Goal: Task Accomplishment & Management: Complete application form

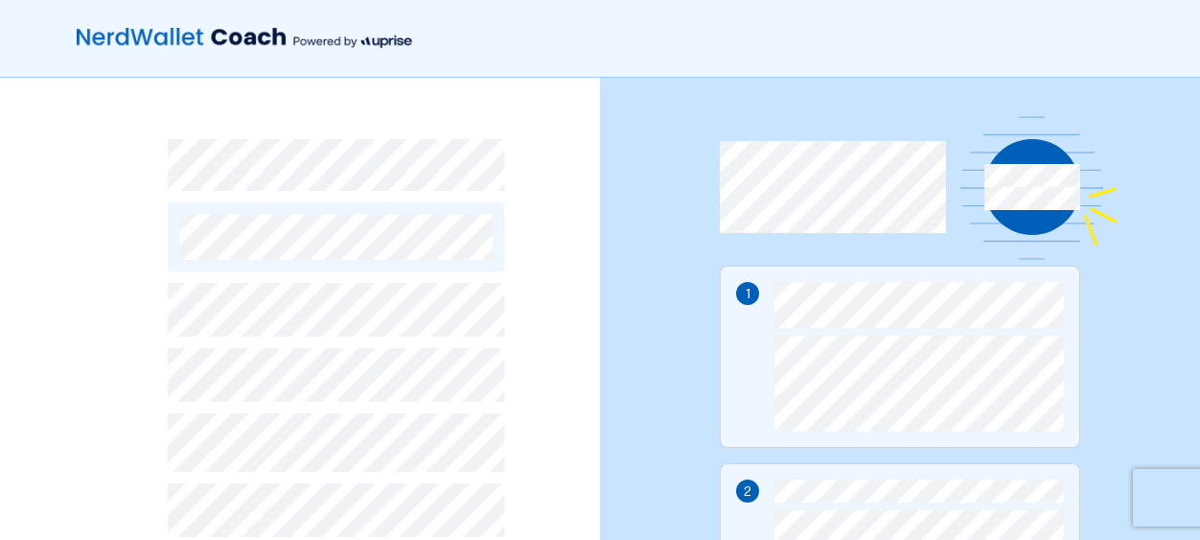
click at [579, 199] on div "By continuing, you accept NerdWallet’s Terms of Use and Privacy Policy and Upri…" at bounding box center [300, 499] width 600 height 842
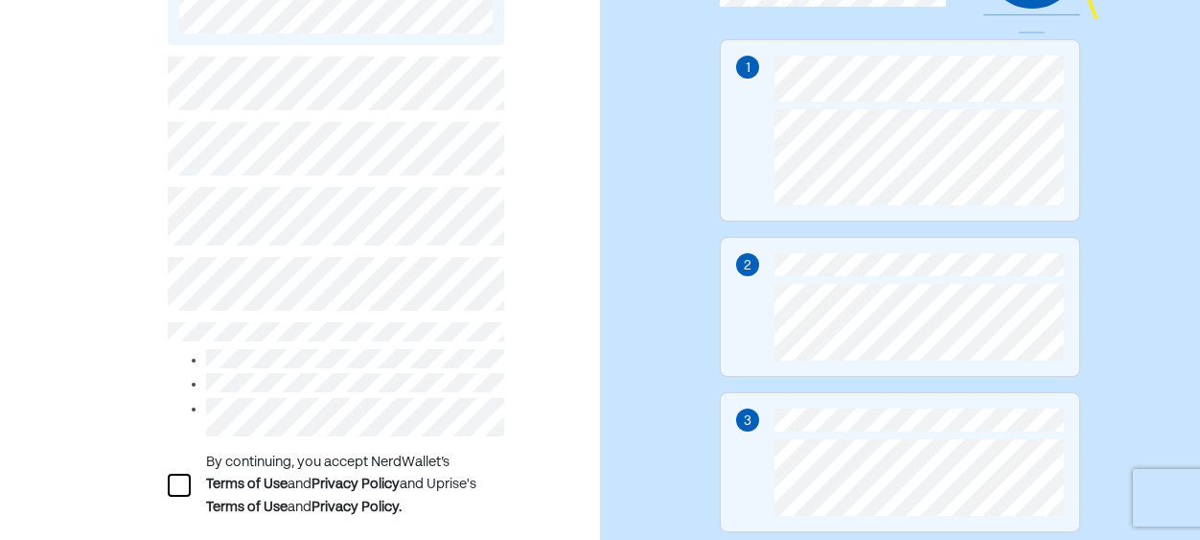
scroll to position [230, 0]
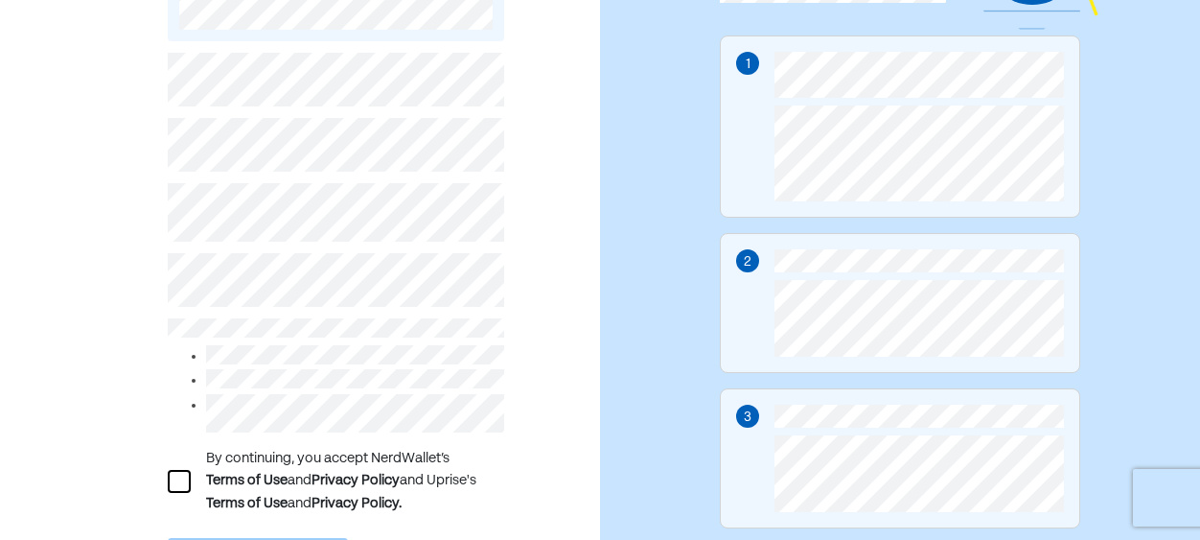
click at [341, 251] on div "By continuing, you accept NerdWallet’s Terms of Use and Privacy Policy and Upri…" at bounding box center [336, 346] width 336 height 610
click at [174, 472] on div at bounding box center [179, 481] width 23 height 23
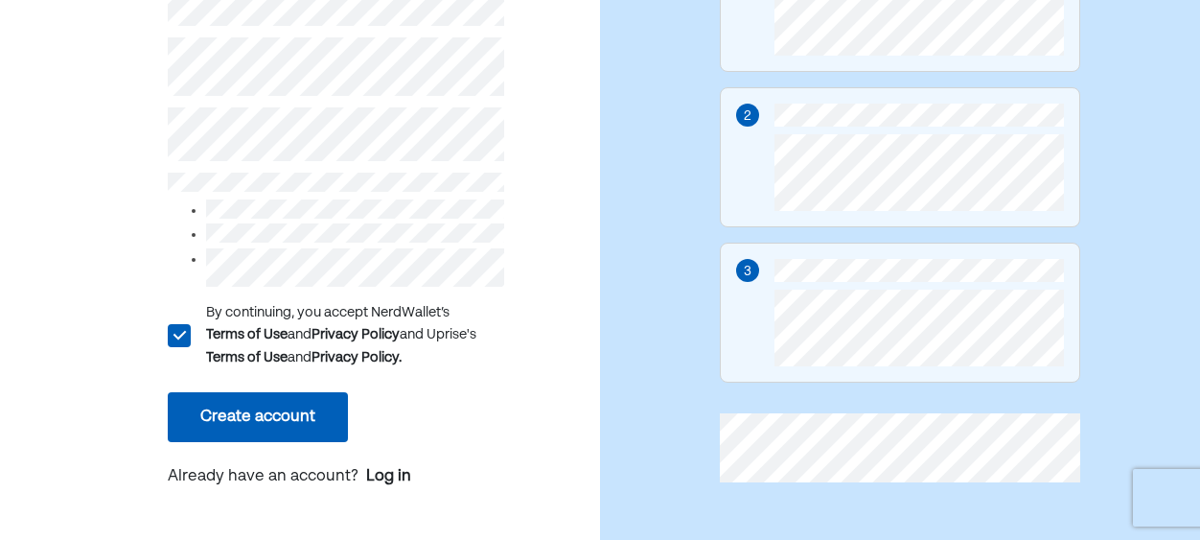
scroll to position [380, 0]
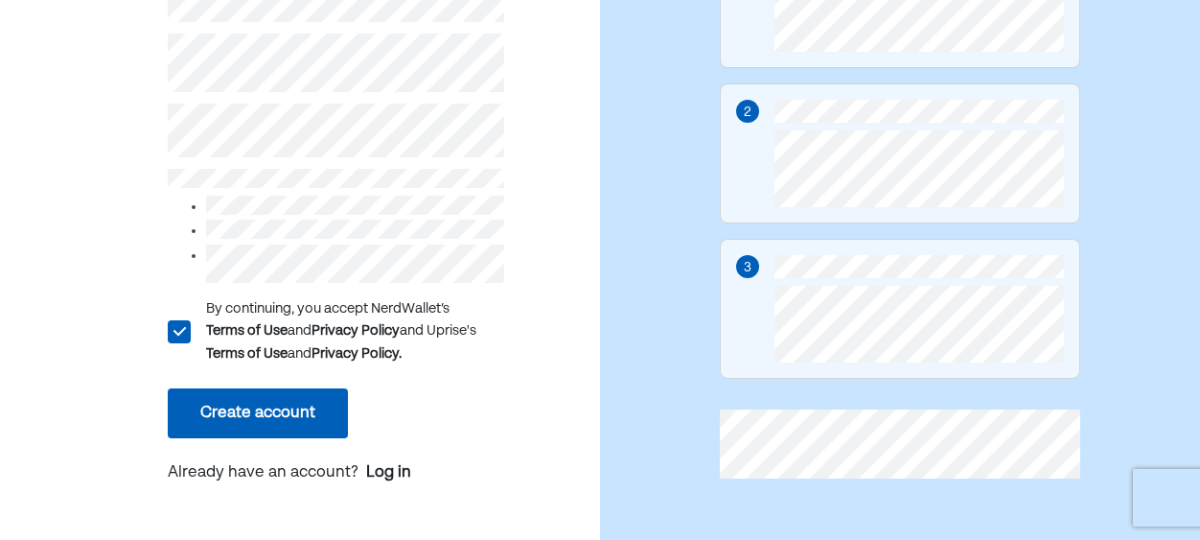
click at [321, 414] on button "Create account" at bounding box center [258, 413] width 180 height 50
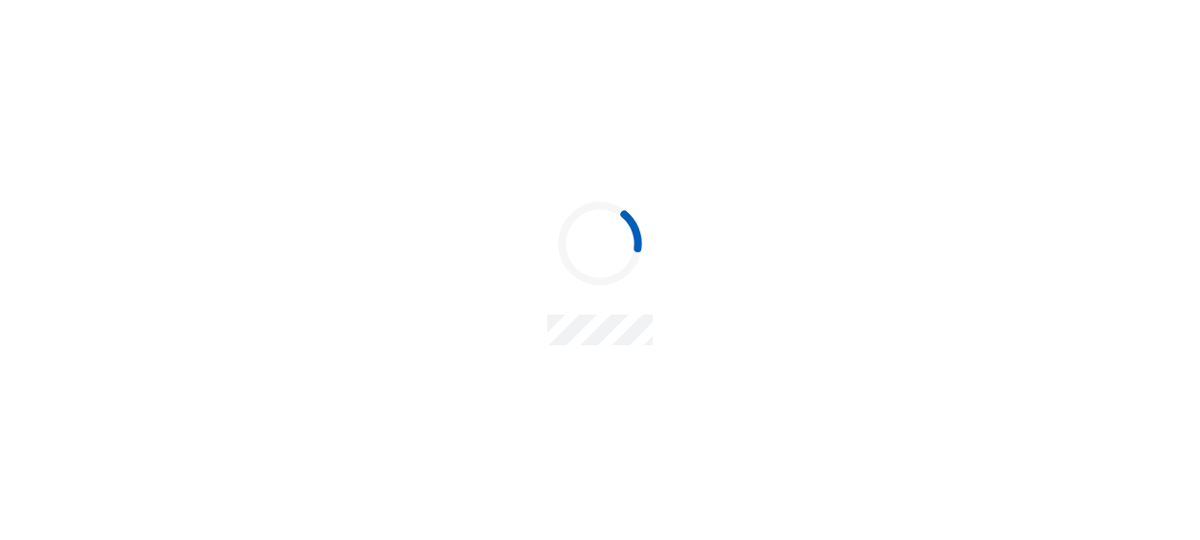
click at [321, 414] on div at bounding box center [600, 270] width 1200 height 540
